Goal: Check status: Check status

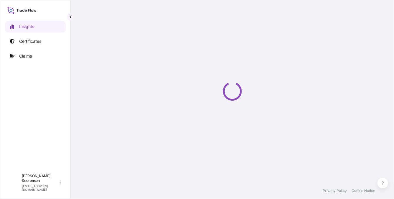
select select "2025"
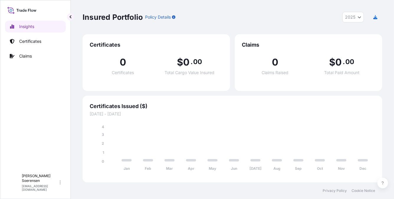
drag, startPoint x: 368, startPoint y: 0, endPoint x: 284, endPoint y: 22, distance: 87.1
click at [285, 22] on div "Insured Portfolio Policy Details 2025 2025 2024 2023 2022" at bounding box center [232, 17] width 299 height 11
drag, startPoint x: 164, startPoint y: 0, endPoint x: 247, endPoint y: 15, distance: 84.5
click at [247, 15] on div "Insured Portfolio Policy Details 2025 2025 2024 2023 2022" at bounding box center [232, 17] width 299 height 11
click at [24, 41] on p "Certificates" at bounding box center [30, 41] width 22 height 6
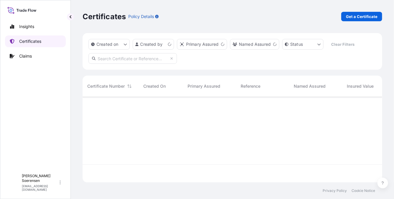
scroll to position [84, 295]
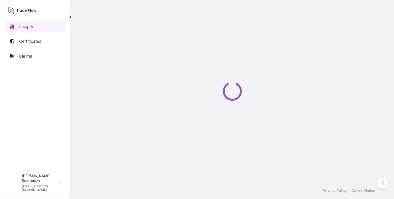
select select "2025"
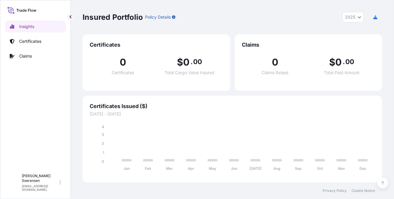
click at [37, 84] on div "Insights Certificates Claims" at bounding box center [35, 92] width 61 height 155
